Goal: Task Accomplishment & Management: Use online tool/utility

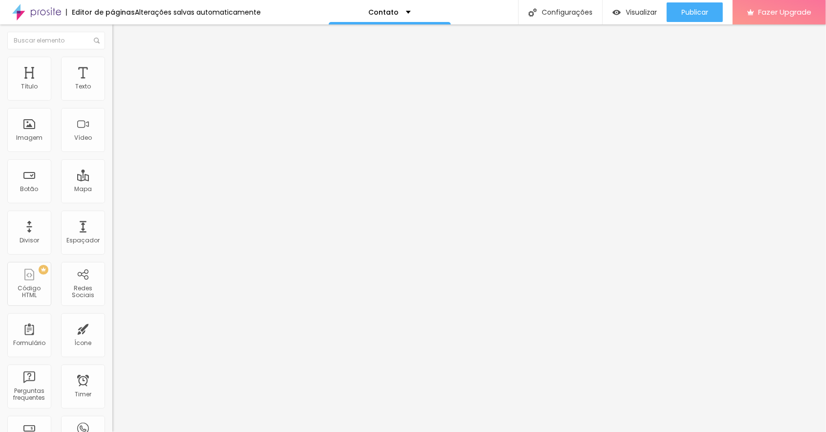
click at [121, 58] on span "Conteúdo" at bounding box center [136, 53] width 30 height 8
click at [642, 18] on div "Visualizar" at bounding box center [634, 12] width 44 height 20
click at [112, 61] on li "Estilo" at bounding box center [168, 62] width 112 height 10
click at [112, 66] on li "Avançado" at bounding box center [168, 71] width 112 height 10
click at [112, 57] on li "Conteúdo" at bounding box center [168, 52] width 112 height 10
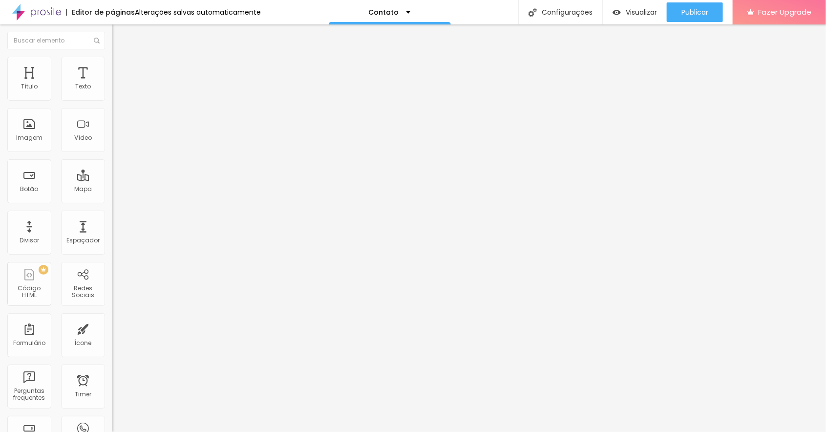
click at [120, 33] on img "button" at bounding box center [124, 36] width 8 height 8
click at [80, 81] on div "Texto" at bounding box center [83, 79] width 44 height 44
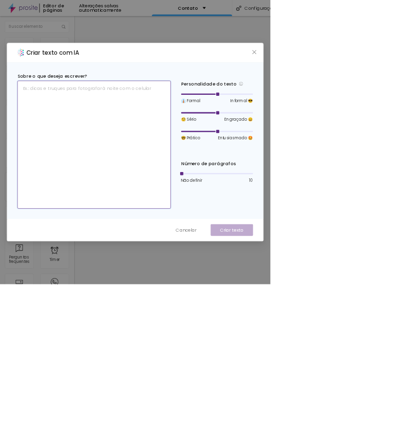
click at [260, 243] on textarea at bounding box center [142, 220] width 233 height 194
type textarea "TODOS OS DIAS NO WHA E EMAIL"
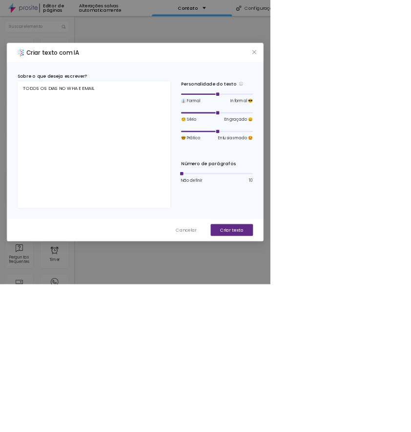
click at [385, 358] on button "Criar texto" at bounding box center [352, 349] width 64 height 18
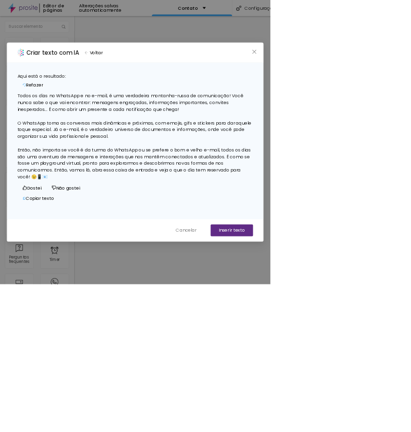
click at [299, 355] on span "Cancelar" at bounding box center [283, 350] width 31 height 10
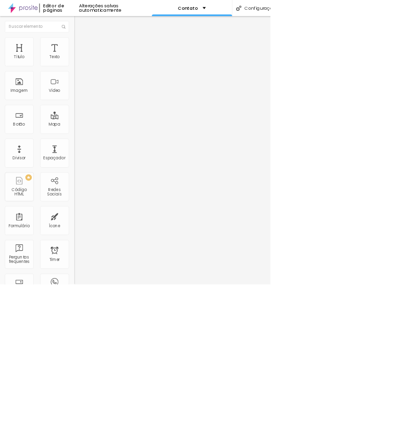
click at [411, 431] on html "Editor de páginas Alterações salvas automaticamente Contato Configurações Confi…" at bounding box center [205, 216] width 411 height 432
